Goal: Check status: Check status

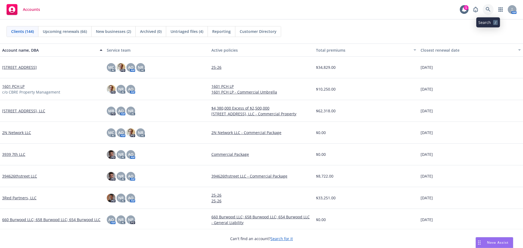
click at [484, 12] on link at bounding box center [487, 9] width 11 height 11
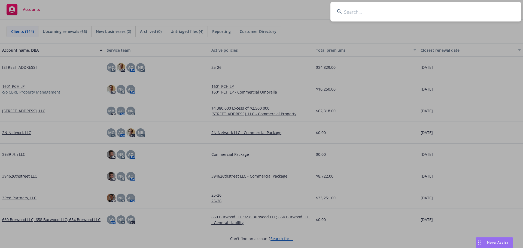
click at [467, 13] on input at bounding box center [425, 12] width 191 height 20
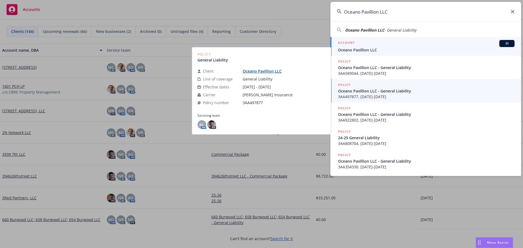
type input "Oceano Pavillion LLC"
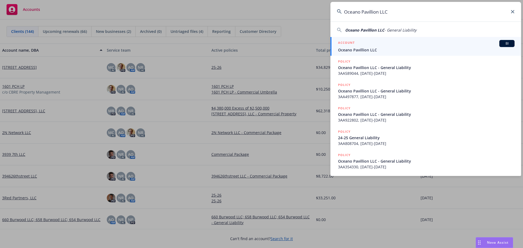
click at [416, 39] on link "ACCOUNT BI Oceano Pavillion LLC" at bounding box center [425, 46] width 191 height 19
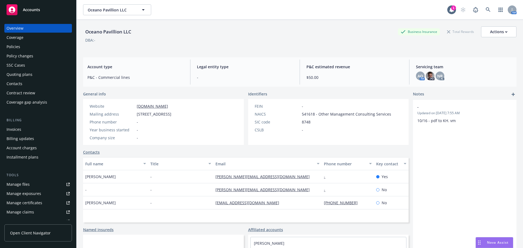
click at [34, 49] on div "Policies" at bounding box center [38, 46] width 63 height 9
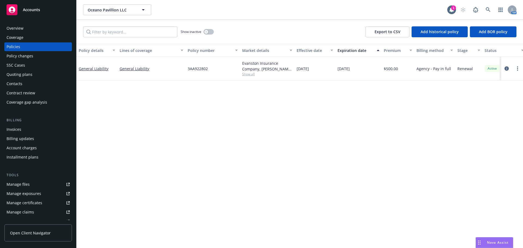
click at [250, 75] on span "Show all" at bounding box center [267, 74] width 50 height 5
click at [360, 144] on div "Policy details Lines of coverage Policy number Market details Effective date Ex…" at bounding box center [300, 146] width 446 height 204
click at [489, 6] on link at bounding box center [487, 9] width 11 height 11
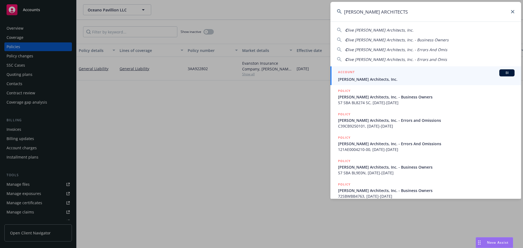
type input "CLIVE WILKINSON ARCHITECTS"
click at [434, 74] on div "ACCOUNT BI" at bounding box center [426, 72] width 176 height 7
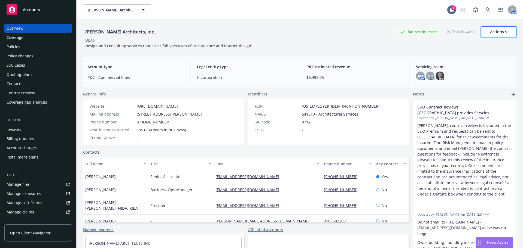
click at [490, 33] on div "Actions" at bounding box center [498, 32] width 17 height 10
click at [357, 53] on div "Clive Wilkinson Architects, Inc. Business Insurance Total Rewards Actions Actio…" at bounding box center [299, 36] width 433 height 33
click at [51, 47] on div "Policies" at bounding box center [38, 46] width 63 height 9
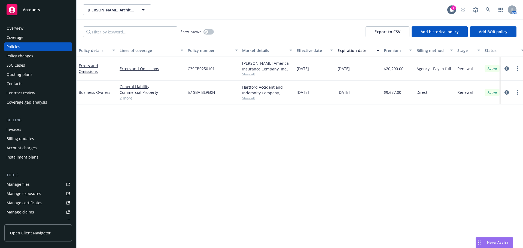
click at [128, 100] on link "2 more" at bounding box center [152, 98] width 64 height 6
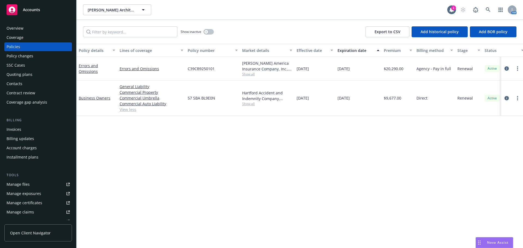
click at [214, 100] on span "57 SBA BL9E0N" at bounding box center [201, 98] width 27 height 6
drag, startPoint x: 219, startPoint y: 100, endPoint x: 186, endPoint y: 100, distance: 32.4
click at [186, 100] on div "57 SBA BL9E0N" at bounding box center [212, 98] width 54 height 35
copy span "57 SBA BL9E0N"
click at [34, 77] on div "Quoting plans" at bounding box center [38, 74] width 63 height 9
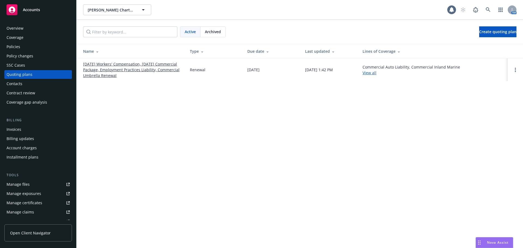
click at [113, 64] on link "08/01/25 Workers' Compensation, 08/20/25 Commercial Package, Employment Practic…" at bounding box center [132, 69] width 98 height 17
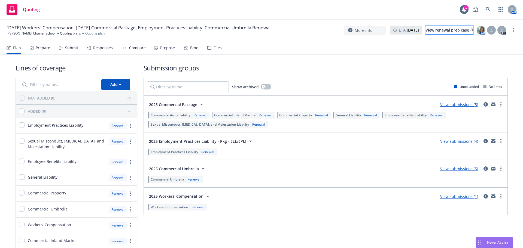
click at [425, 29] on div "View renewal prep case" at bounding box center [448, 30] width 47 height 8
